Goal: Task Accomplishment & Management: Manage account settings

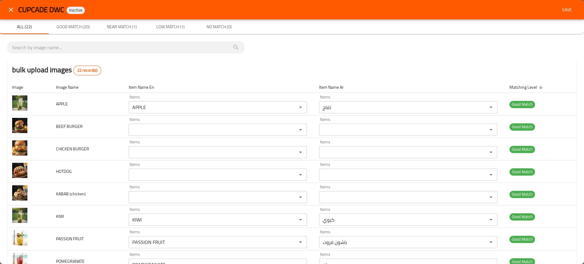
click at [54, 14] on span "CUPCADE DWC" at bounding box center [41, 10] width 46 height 14
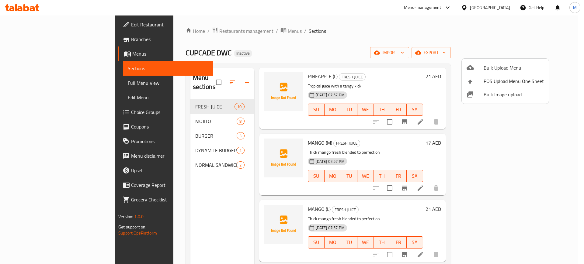
click at [212, 34] on div at bounding box center [292, 132] width 584 height 264
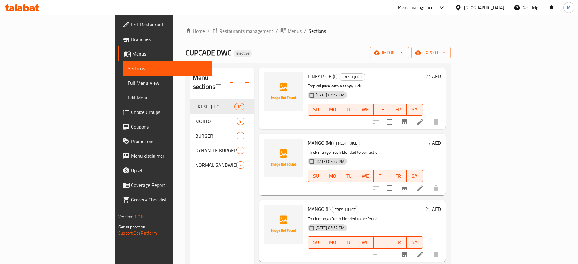
click at [288, 34] on span "Menus" at bounding box center [295, 30] width 14 height 7
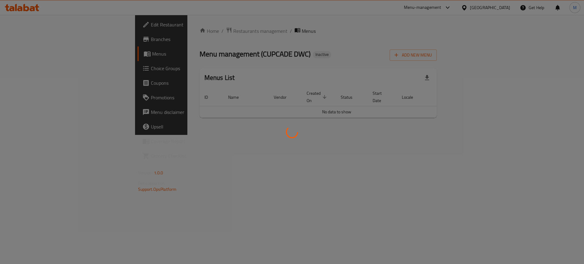
click at [500, 28] on div at bounding box center [292, 132] width 584 height 264
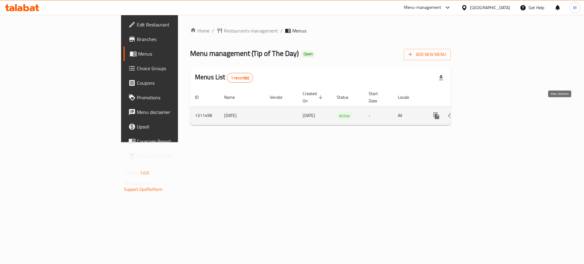
click at [483, 113] on icon "enhanced table" at bounding box center [479, 115] width 5 height 5
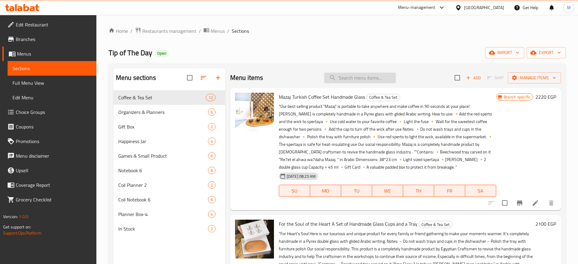
click at [350, 76] on input "search" at bounding box center [360, 78] width 72 height 11
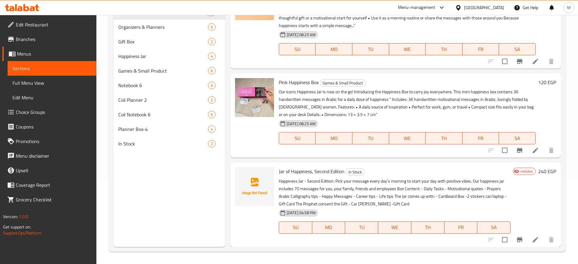
scroll to position [85, 0]
type input "jar"
click at [240, 177] on icon "upload picture" at bounding box center [243, 175] width 7 height 7
click at [110, 199] on div "Menu sections Coffee & Tea Set 12 Organizers & Planners 6 Gift Box 2 Happiness …" at bounding box center [337, 115] width 457 height 274
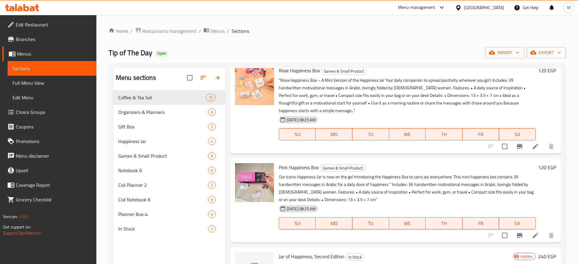
scroll to position [85, 0]
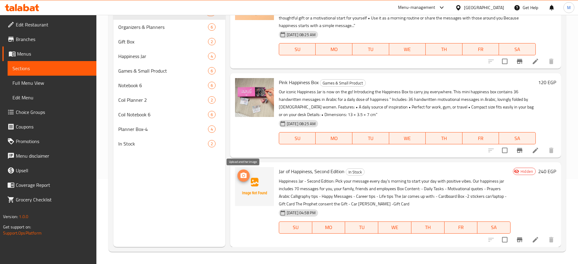
click at [241, 174] on icon "upload picture" at bounding box center [243, 175] width 6 height 5
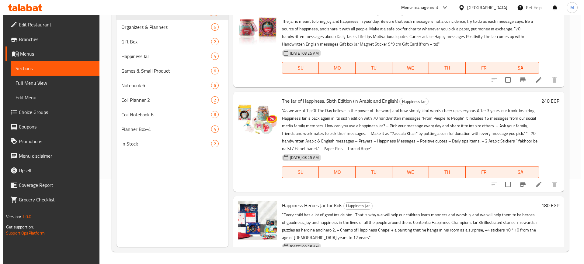
scroll to position [0, 0]
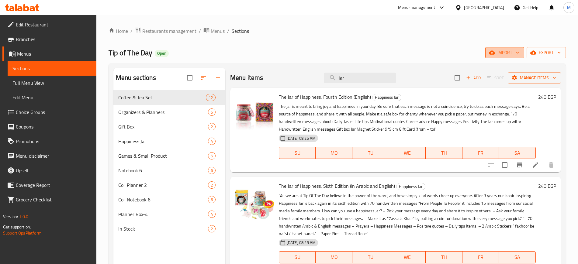
click at [508, 56] on span "import" at bounding box center [504, 53] width 29 height 8
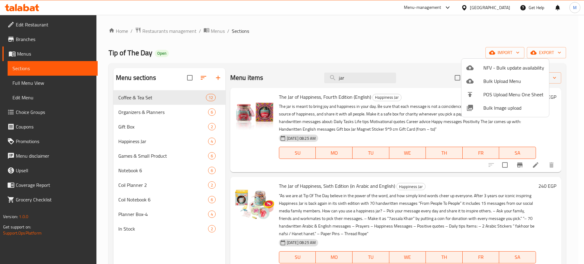
click at [498, 113] on li "Bulk Image upload" at bounding box center [505, 107] width 88 height 13
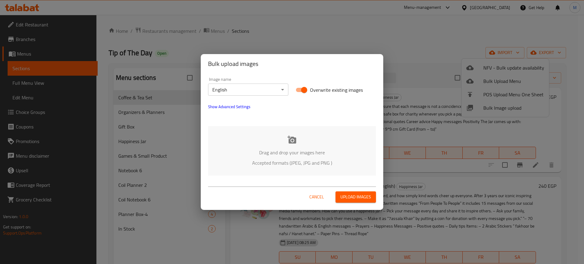
click at [301, 143] on div "Drag and drop your images here Accepted formats (JPEG, JPG and PNG )" at bounding box center [292, 151] width 168 height 50
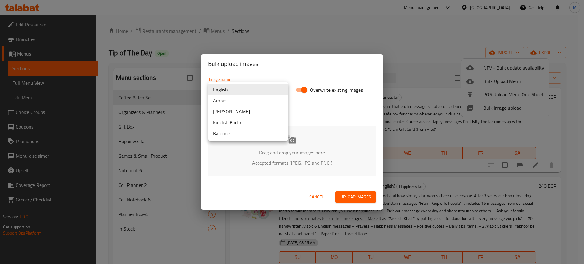
click at [242, 91] on body "​ Menu-management Egypt Get Help M Edit Restaurant Branches Menus Sections Full…" at bounding box center [292, 139] width 584 height 249
click at [242, 100] on li "Arabic" at bounding box center [248, 100] width 80 height 11
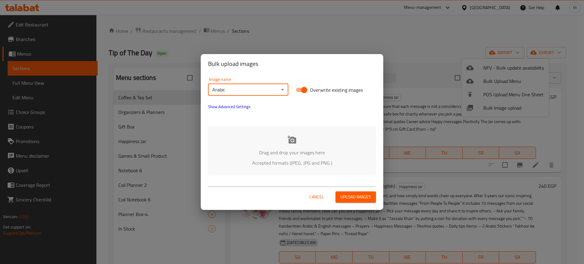
click at [256, 160] on p "Accepted formats (JPEG, JPG and PNG )" at bounding box center [292, 162] width 150 height 7
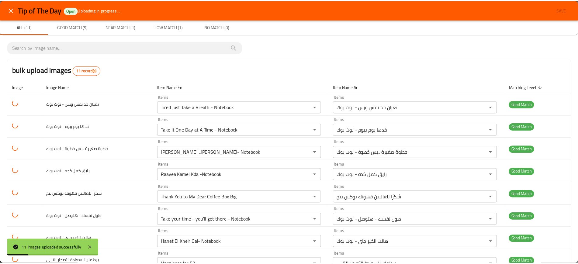
scroll to position [88, 0]
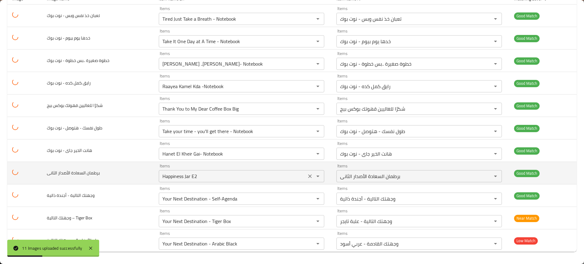
click at [232, 171] on div "Happiness Jar E2 Items" at bounding box center [241, 176] width 165 height 12
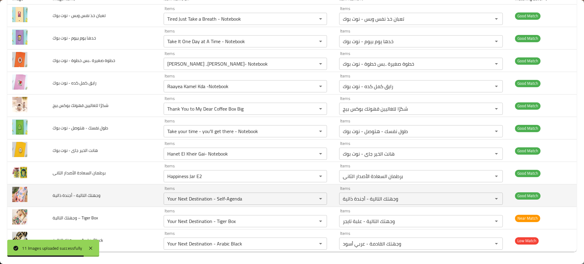
click at [329, 186] on td "Items Your Next Destination - Self-Agenda Items" at bounding box center [247, 196] width 176 height 22
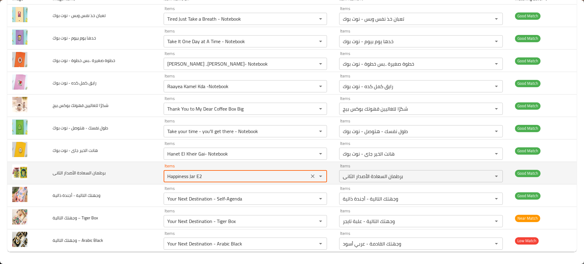
click at [201, 178] on الثانى "Happiness Jar E2" at bounding box center [236, 176] width 142 height 9
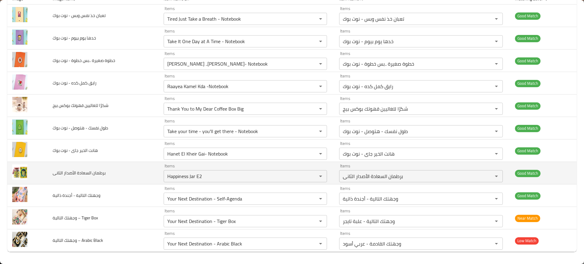
click at [133, 183] on td "برطمان السعادة الأصدار الثانى" at bounding box center [103, 173] width 111 height 22
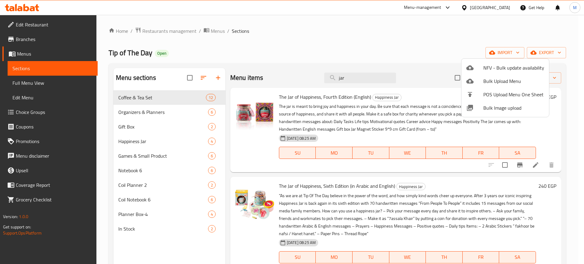
click at [357, 76] on div at bounding box center [292, 132] width 584 height 264
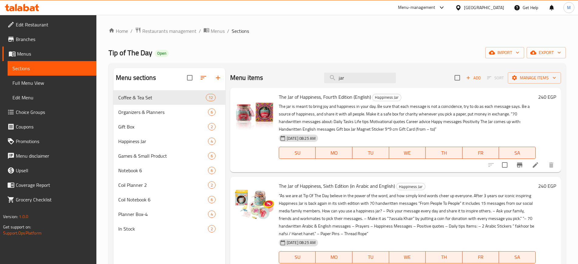
click at [357, 76] on input "jar" at bounding box center [360, 78] width 72 height 11
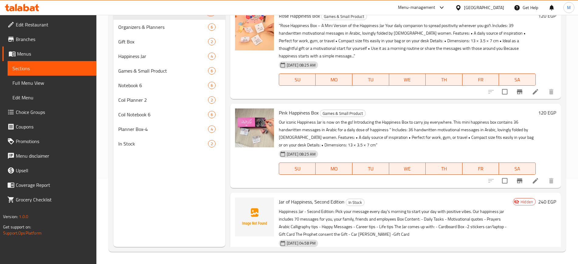
scroll to position [406, 0]
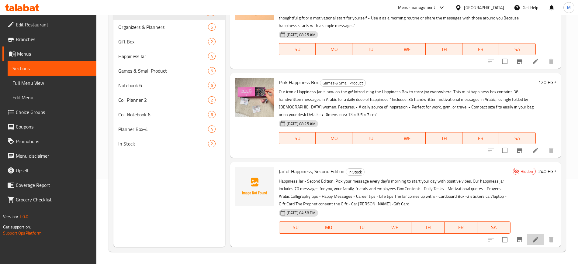
click at [527, 239] on li at bounding box center [535, 239] width 17 height 11
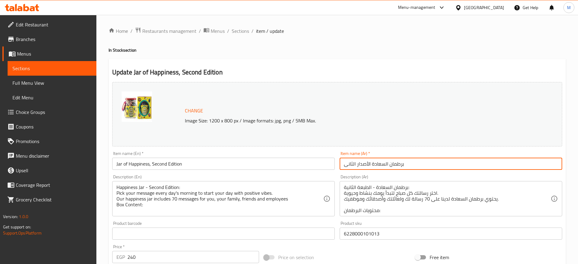
click at [375, 162] on input "برطمان السعادة الأصدار الثانى" at bounding box center [451, 164] width 222 height 12
click at [243, 34] on span "Sections" at bounding box center [240, 30] width 17 height 7
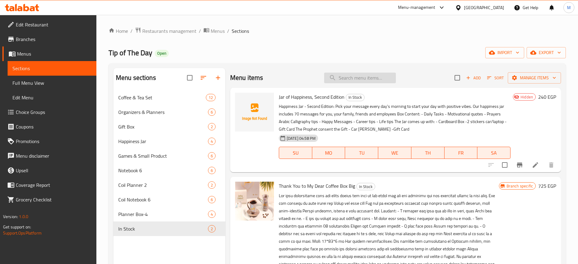
click at [355, 81] on input "search" at bounding box center [360, 78] width 72 height 11
type input "e"
type input "2"
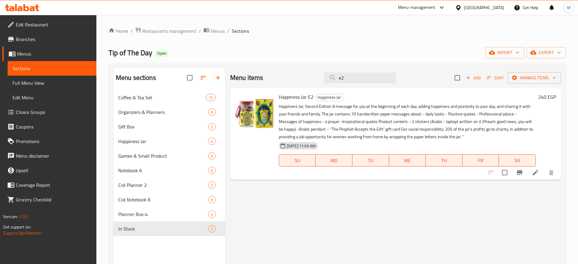
type input "e2"
click at [530, 172] on li at bounding box center [535, 172] width 17 height 11
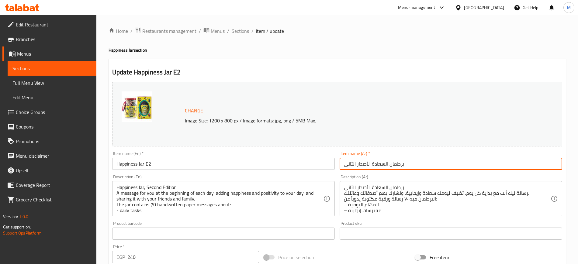
click at [382, 160] on input "برطمان السعادة الأصدار الثانى" at bounding box center [451, 164] width 222 height 12
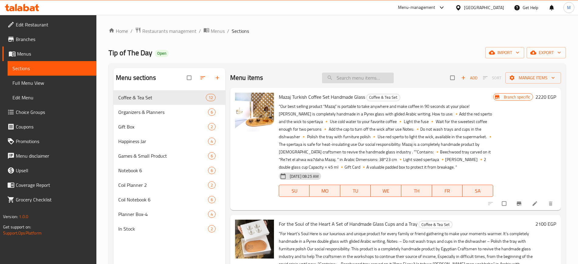
click at [349, 82] on input "search" at bounding box center [358, 78] width 72 height 11
paste input "Happiness Jar E2"
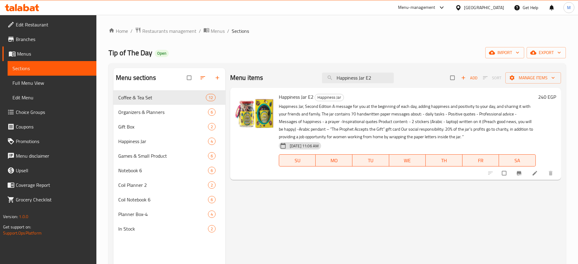
type input "Happiness Jar E2"
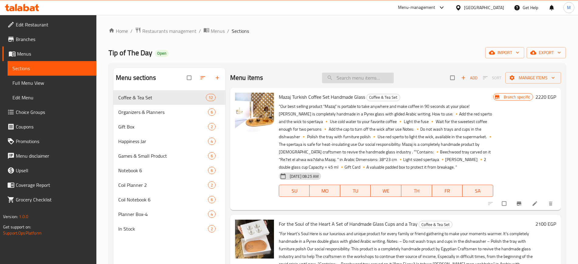
click at [364, 79] on input "search" at bounding box center [358, 78] width 72 height 11
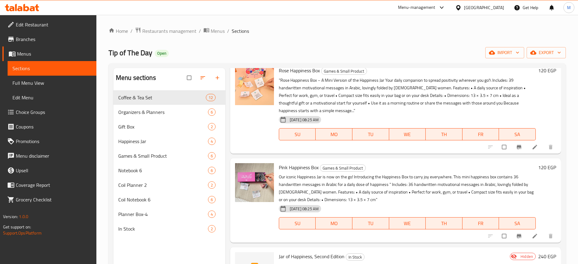
scroll to position [85, 0]
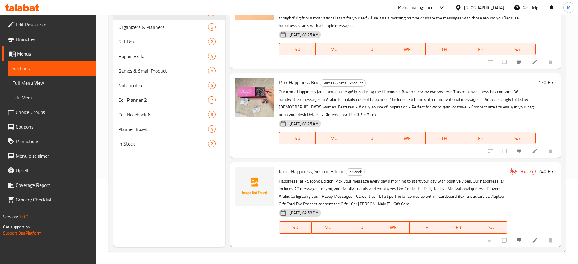
click at [304, 170] on span "Jar of Happiness, Second Edition" at bounding box center [312, 171] width 66 height 9
copy h6 "Jar of Happiness, Second Edition"
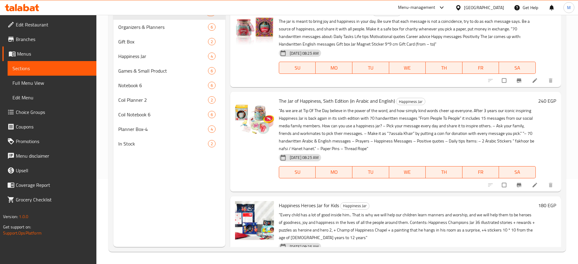
scroll to position [0, 0]
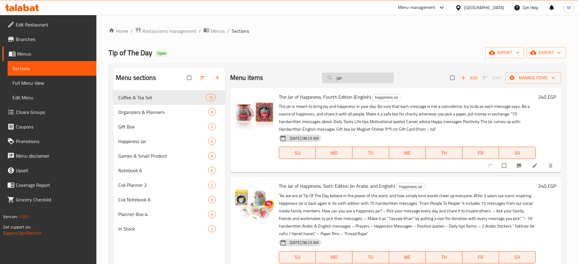
click at [360, 76] on input "jar" at bounding box center [358, 78] width 72 height 11
paste input "Jar of Happiness, Second Edition"
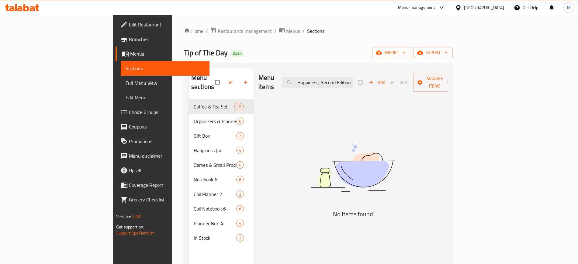
scroll to position [0, 11]
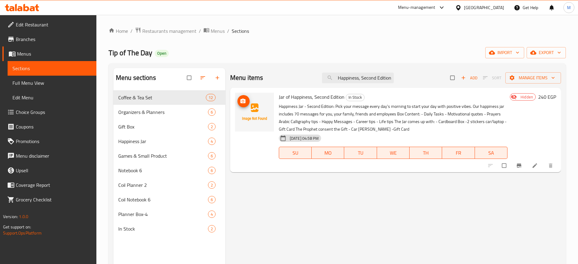
type input "Jar of Happiness, Second Edition"
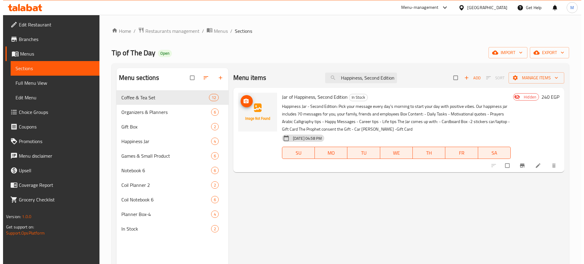
scroll to position [0, 0]
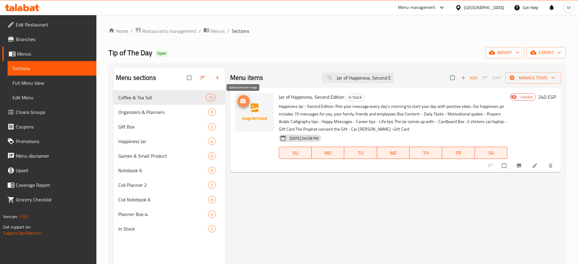
click at [247, 98] on span "upload picture" at bounding box center [243, 101] width 12 height 6
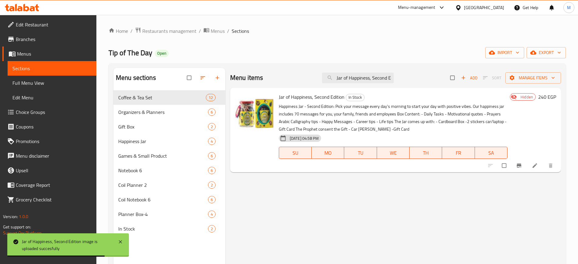
click at [306, 194] on div "Menu items Jar of Happiness, Second Edition Add Sort Manage items Jar of Happin…" at bounding box center [393, 200] width 336 height 264
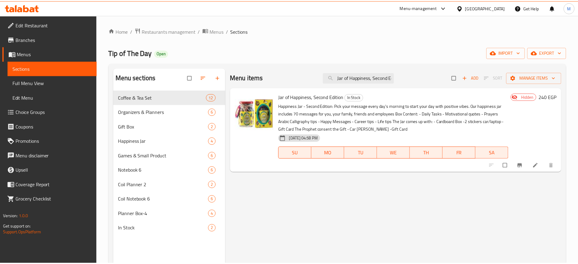
scroll to position [85, 0]
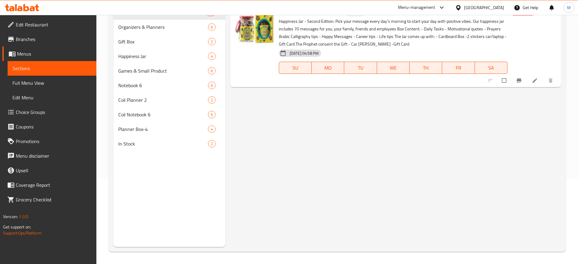
click at [264, 158] on div "Menu items Jar of Happiness, Second Edition Add Sort Manage items Jar of Happin…" at bounding box center [393, 115] width 336 height 264
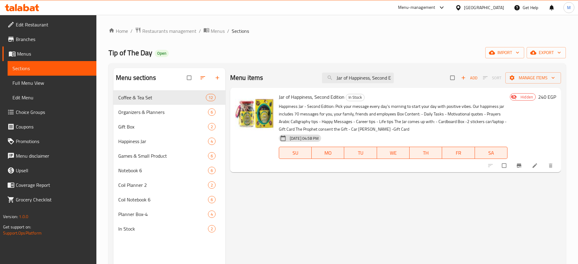
click at [314, 96] on span "Jar of Happiness, Second Edition" at bounding box center [312, 96] width 66 height 9
copy h6 "Jar of Happiness, Second Edition"
